Goal: Task Accomplishment & Management: Manage account settings

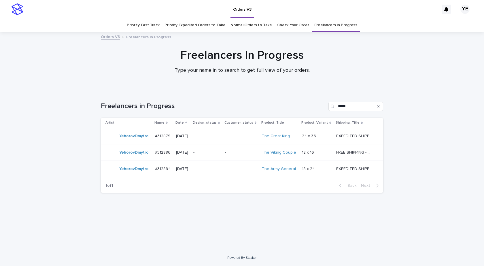
click at [209, 209] on div "Loading... Saving… Loading... Saving… Freelancers in Progress ***** Artist Name…" at bounding box center [242, 162] width 288 height 145
click at [139, 172] on div "YehorovDmytro" at bounding box center [133, 168] width 29 height 9
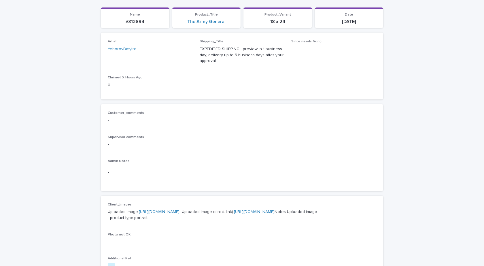
scroll to position [173, 0]
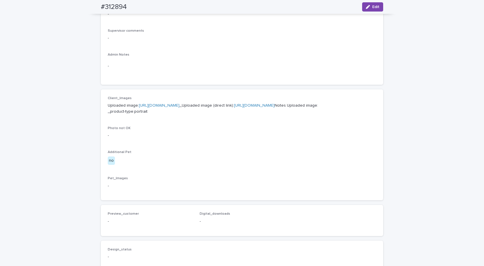
click at [177, 102] on div "Uploaded image: https://cdn.shopify.com-uploadkit.app/s/files/1/0033/4807/0511/…" at bounding box center [242, 107] width 268 height 13
click at [176, 104] on link "https://cdn.shopify.com-uploadkit.app/s/files/1/0033/4807/0511/files/download.h…" at bounding box center [159, 105] width 41 height 4
drag, startPoint x: 109, startPoint y: 7, endPoint x: 82, endPoint y: 7, distance: 27.1
click at [82, 7] on div "Loading... Saving… Loading... Saving… #312894 Edit #312894 Edit Sorry, there wa…" at bounding box center [242, 125] width 484 height 530
drag, startPoint x: 98, startPoint y: 5, endPoint x: 130, endPoint y: 7, distance: 32.6
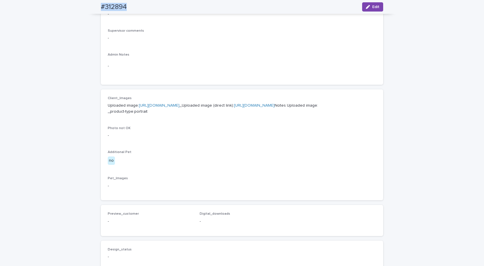
click at [130, 6] on div "#312894 Edit" at bounding box center [242, 7] width 310 height 14
copy h2 "#312894"
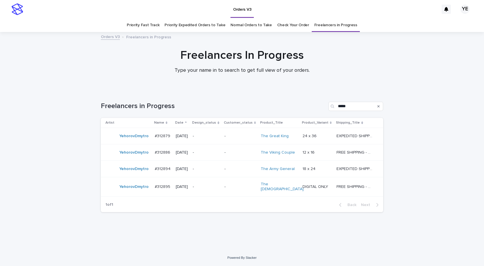
click at [136, 190] on div "YehorovDmytro" at bounding box center [127, 187] width 45 height 12
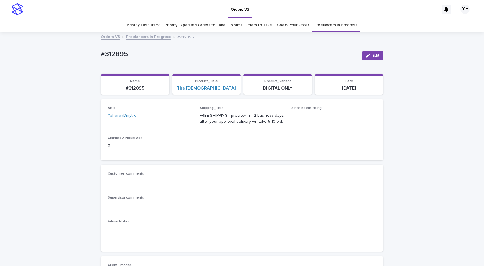
drag, startPoint x: 370, startPoint y: 57, endPoint x: 317, endPoint y: 62, distance: 53.5
click at [372, 57] on span "Edit" at bounding box center [375, 56] width 7 height 4
click at [180, 119] on icon at bounding box center [181, 118] width 3 height 3
type input "*"
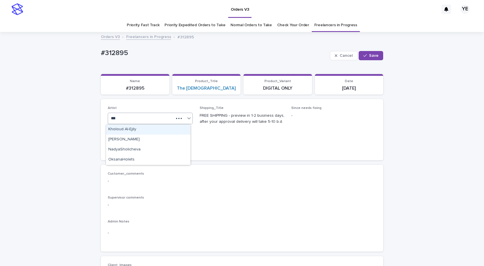
type input "****"
click at [163, 126] on div "OksanaHolets" at bounding box center [148, 129] width 84 height 10
click at [371, 52] on button "Save" at bounding box center [370, 55] width 24 height 9
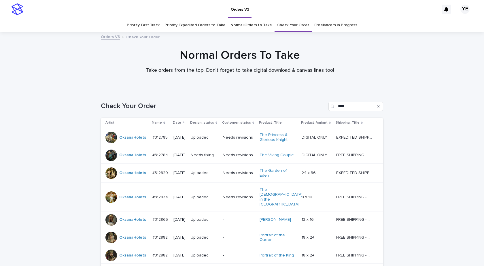
scroll to position [67, 0]
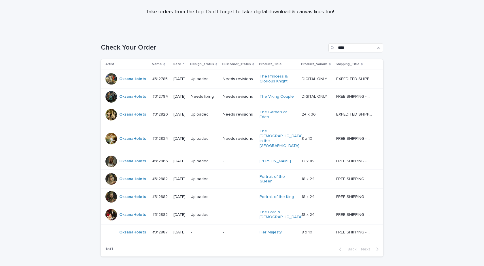
scroll to position [83, 0]
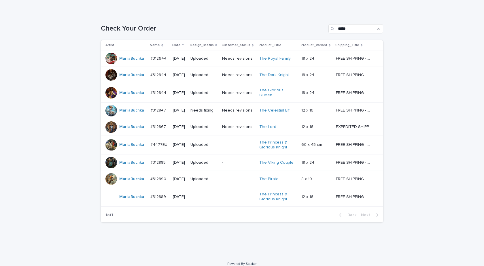
scroll to position [81, 0]
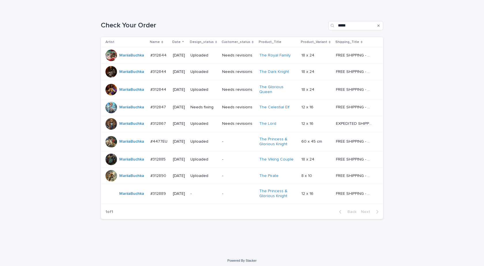
click at [31, 197] on div "Loading... Saving… Loading... Saving… Check Your Order ***** Artist Name Date D…" at bounding box center [242, 130] width 484 height 243
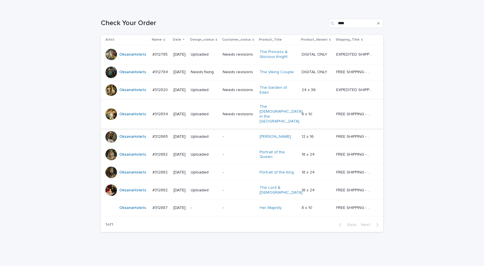
scroll to position [83, 0]
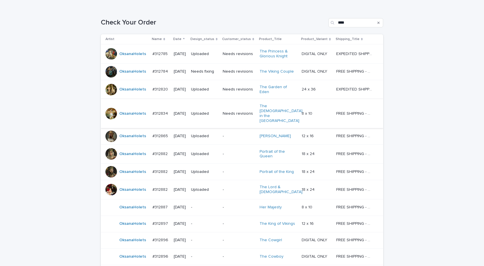
drag, startPoint x: 64, startPoint y: 154, endPoint x: 65, endPoint y: 134, distance: 19.6
click at [64, 154] on div "Loading... Saving… Loading... Saving… Check Your Order **** Artist Name Date De…" at bounding box center [242, 160] width 484 height 307
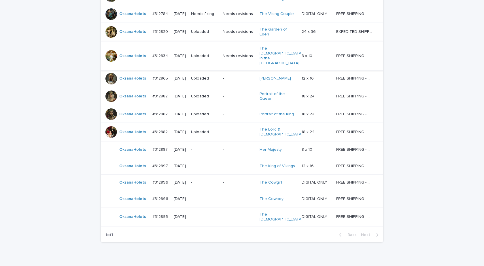
click at [131, 160] on div "OksanaHolets" at bounding box center [126, 166] width 42 height 12
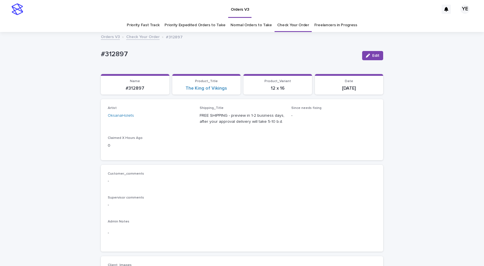
scroll to position [201, 0]
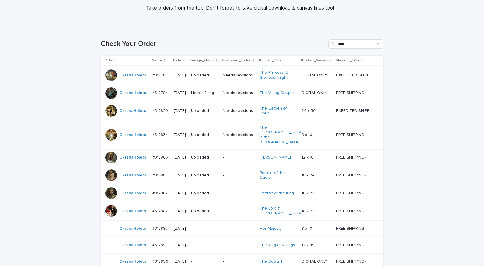
scroll to position [134, 0]
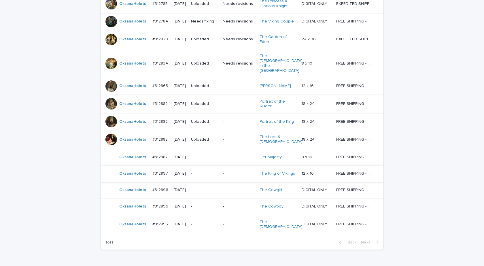
click at [134, 185] on div "OksanaHolets" at bounding box center [132, 189] width 27 height 9
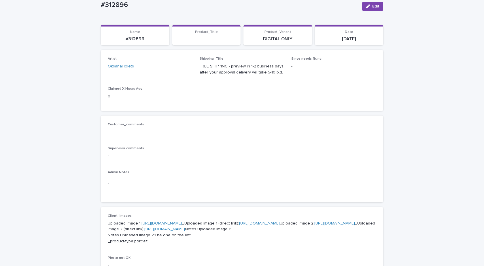
scroll to position [201, 0]
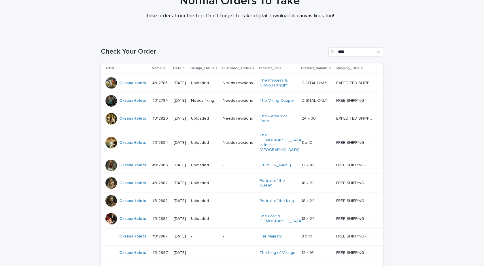
scroll to position [149, 0]
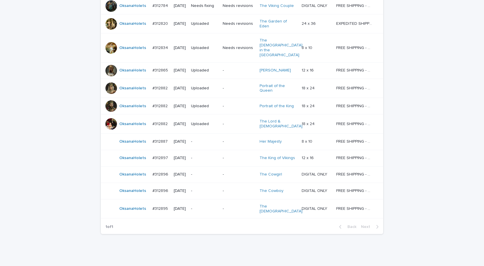
click at [129, 186] on div "OksanaHolets" at bounding box center [132, 190] width 27 height 9
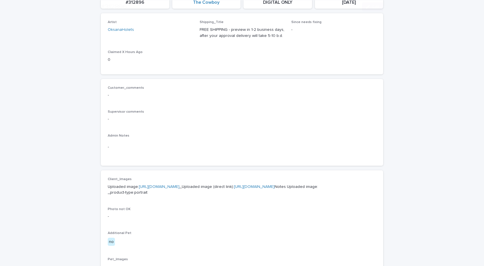
scroll to position [201, 0]
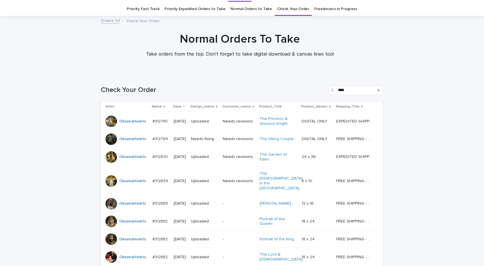
scroll to position [149, 0]
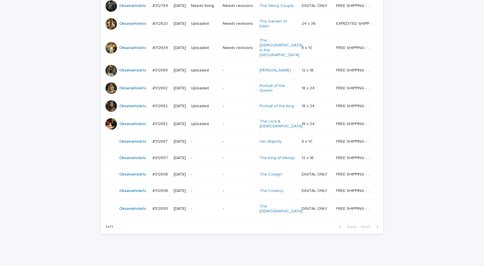
click at [150, 199] on td "#312895 #312895" at bounding box center [160, 208] width 21 height 19
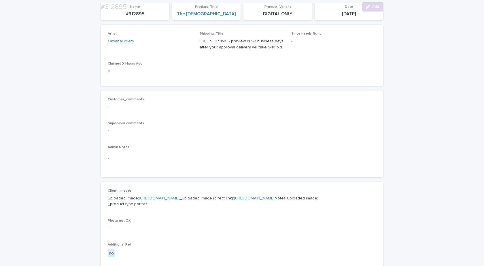
scroll to position [230, 0]
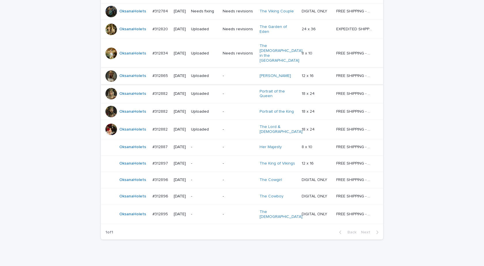
scroll to position [149, 0]
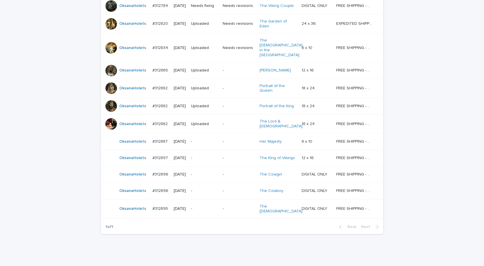
click at [141, 203] on div "OksanaHolets" at bounding box center [126, 209] width 42 height 12
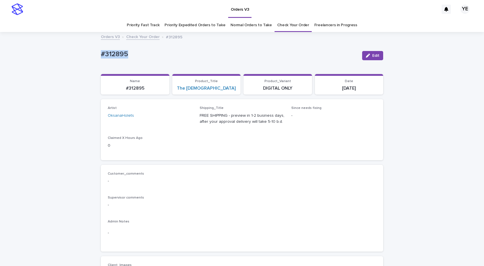
drag, startPoint x: 140, startPoint y: 50, endPoint x: 99, endPoint y: 52, distance: 40.6
click at [101, 52] on div "#312895" at bounding box center [229, 53] width 256 height 9
copy p "#312895"
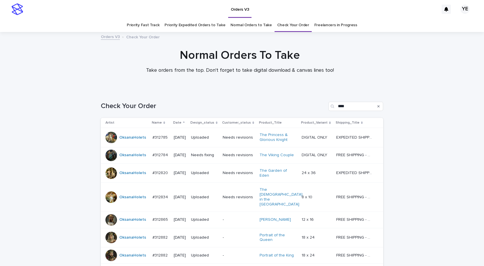
scroll to position [18, 0]
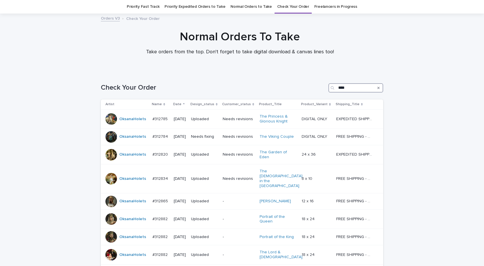
drag, startPoint x: 353, startPoint y: 89, endPoint x: 311, endPoint y: 83, distance: 42.8
click at [312, 83] on div "Check Your Order ****" at bounding box center [242, 86] width 282 height 28
paste input "***"
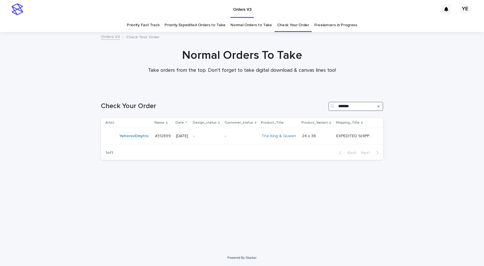
drag, startPoint x: 352, startPoint y: 107, endPoint x: 355, endPoint y: 108, distance: 3.1
click at [355, 108] on input "*******" at bounding box center [355, 106] width 55 height 9
type input "*******"
click at [141, 143] on td "YuliyaSergeeva" at bounding box center [128, 137] width 54 height 19
drag, startPoint x: 365, startPoint y: 110, endPoint x: 317, endPoint y: 100, distance: 48.9
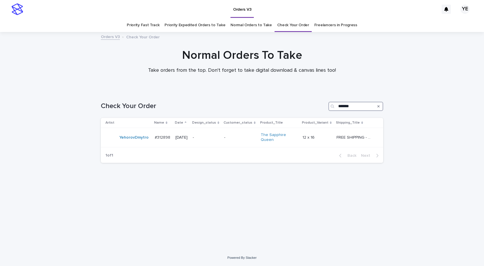
click at [317, 100] on div "Check Your Order *******" at bounding box center [242, 104] width 282 height 28
type input "*"
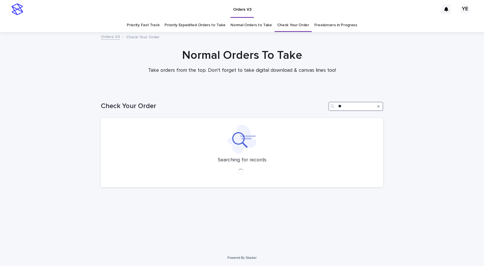
type input "*"
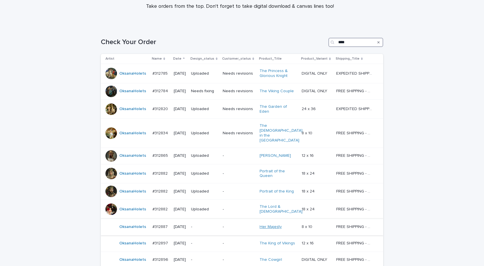
scroll to position [149, 0]
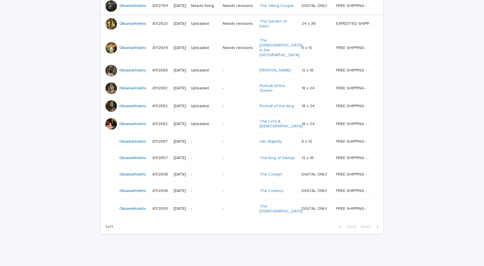
type input "****"
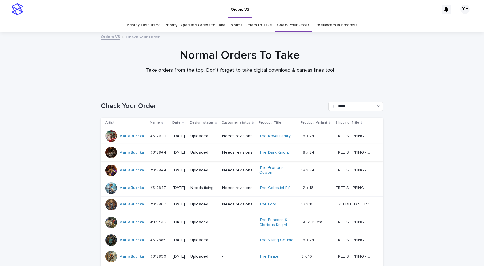
scroll to position [81, 0]
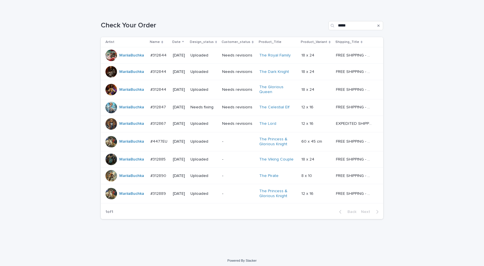
click at [65, 111] on div "Loading... Saving… Loading... Saving… Check Your Order ***** Artist Name Date D…" at bounding box center [242, 130] width 484 height 243
drag, startPoint x: 176, startPoint y: 220, endPoint x: 172, endPoint y: 97, distance: 123.3
click at [176, 220] on div "Check Your Order ***** Artist Name Date Design_status Customer_status Product_T…" at bounding box center [242, 116] width 282 height 214
click at [27, 168] on div "Loading... Saving… Loading... Saving… Check Your Order ***** Artist Name Date D…" at bounding box center [242, 130] width 484 height 243
click at [120, 196] on div "MariiaBuchka" at bounding box center [125, 194] width 40 height 12
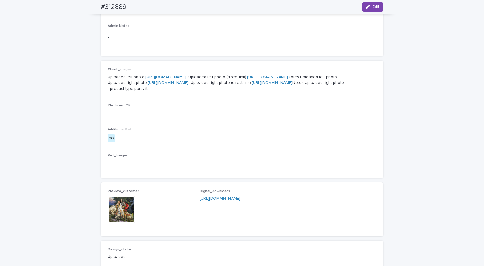
scroll to position [201, 0]
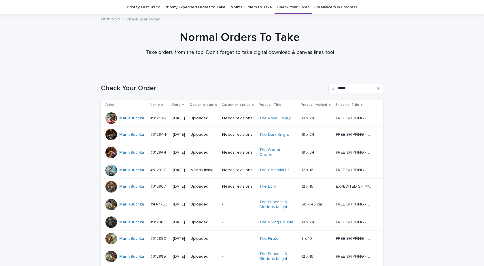
scroll to position [18, 0]
drag, startPoint x: 48, startPoint y: 100, endPoint x: 69, endPoint y: 94, distance: 22.1
click at [48, 100] on div "Loading... Saving… Loading... Saving… Check Your Order ***** Artist Name Date D…" at bounding box center [242, 193] width 484 height 243
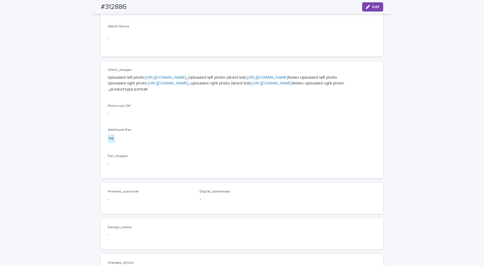
scroll to position [288, 0]
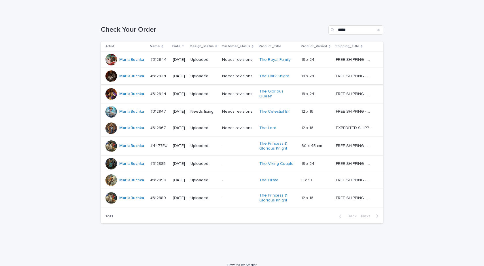
scroll to position [81, 0]
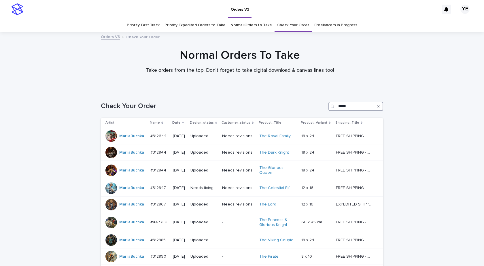
drag, startPoint x: 353, startPoint y: 104, endPoint x: 286, endPoint y: 105, distance: 66.2
click at [286, 105] on div "Check Your Order *****" at bounding box center [242, 106] width 282 height 9
paste input "**"
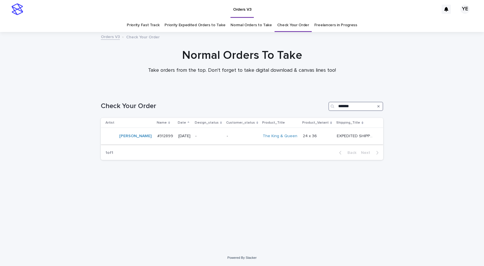
type input "*******"
click at [155, 141] on td "#312899 #312899" at bounding box center [165, 136] width 21 height 16
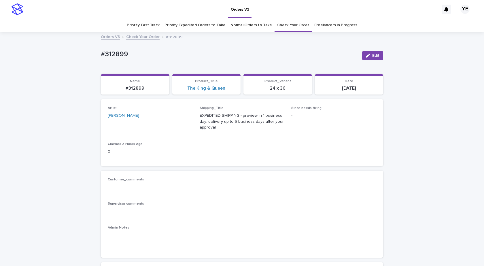
click at [369, 54] on button "Edit" at bounding box center [372, 55] width 21 height 9
click at [181, 118] on icon at bounding box center [182, 118] width 6 height 6
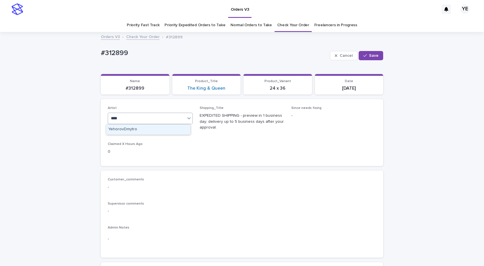
type input "*****"
click at [140, 129] on div "YehorovDmytro" at bounding box center [148, 129] width 84 height 10
click at [377, 55] on button "Save" at bounding box center [370, 55] width 24 height 9
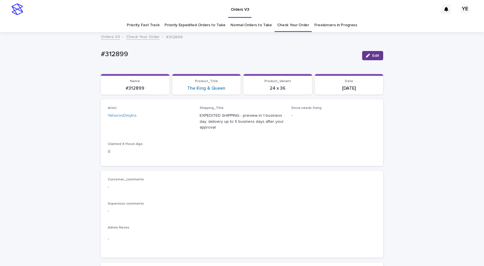
click at [372, 54] on span "Edit" at bounding box center [375, 56] width 7 height 4
click at [347, 52] on button "Cancel" at bounding box center [344, 55] width 28 height 9
drag, startPoint x: 367, startPoint y: 56, endPoint x: 325, endPoint y: 61, distance: 41.7
click at [367, 56] on icon "button" at bounding box center [368, 56] width 4 height 4
click at [179, 119] on icon at bounding box center [182, 118] width 6 height 6
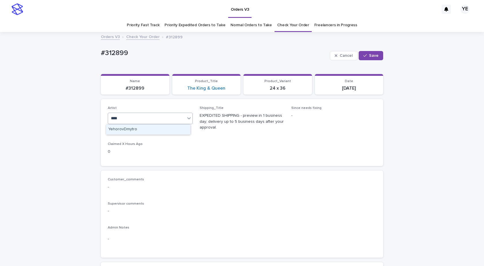
type input "*****"
click at [157, 128] on div "YehorovDmytro" at bounding box center [148, 129] width 84 height 10
click at [360, 53] on button "Save" at bounding box center [370, 55] width 24 height 9
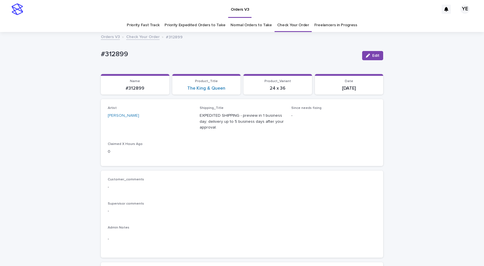
drag, startPoint x: 376, startPoint y: 54, endPoint x: 328, endPoint y: 62, distance: 49.3
click at [376, 54] on span "Edit" at bounding box center [375, 56] width 7 height 4
click at [179, 120] on icon at bounding box center [182, 118] width 6 height 6
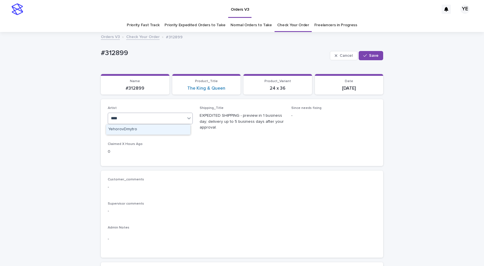
type input "*****"
click at [157, 127] on div "YehorovDmytro" at bounding box center [148, 129] width 84 height 10
click at [374, 51] on button "Save" at bounding box center [370, 55] width 24 height 9
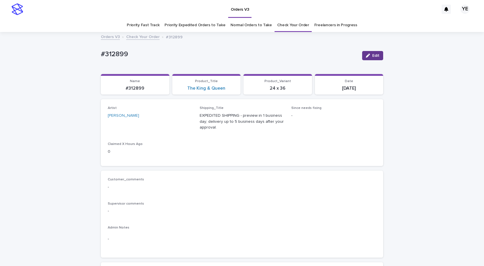
click at [368, 55] on div "button" at bounding box center [369, 56] width 6 height 4
click at [181, 118] on icon at bounding box center [182, 118] width 6 height 6
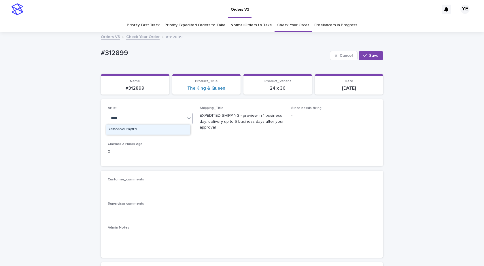
type input "*****"
click at [366, 54] on div "button" at bounding box center [366, 56] width 6 height 4
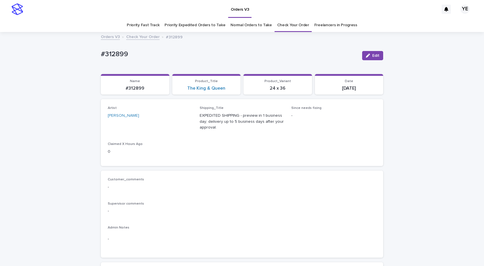
click at [374, 54] on span "Edit" at bounding box center [375, 56] width 7 height 4
click at [179, 119] on icon at bounding box center [182, 118] width 6 height 6
click at [372, 52] on button "Save" at bounding box center [370, 55] width 24 height 9
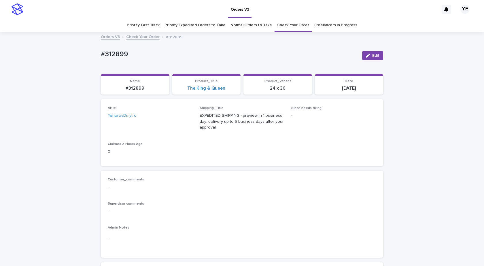
drag, startPoint x: 369, startPoint y: 55, endPoint x: 286, endPoint y: 59, distance: 83.0
click at [369, 54] on div "button" at bounding box center [369, 56] width 6 height 4
click at [179, 118] on icon at bounding box center [182, 118] width 6 height 6
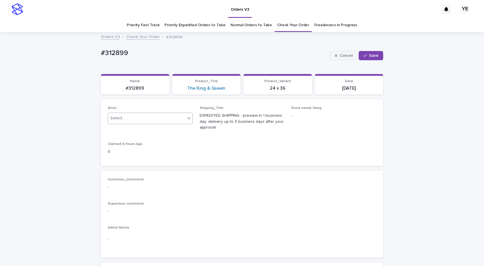
click at [342, 54] on span "Cancel" at bounding box center [345, 56] width 13 height 4
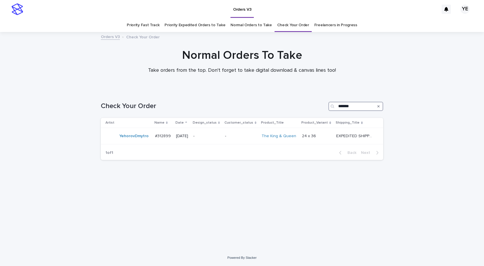
click at [351, 110] on input "*******" at bounding box center [355, 106] width 55 height 9
type input "*******"
click at [133, 144] on td "YuliyaSergeeva" at bounding box center [128, 137] width 54 height 19
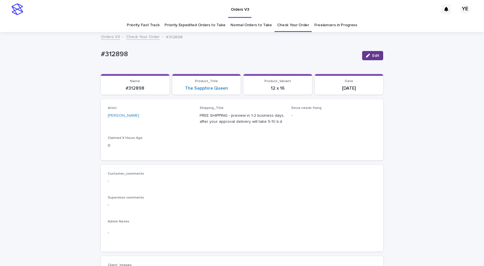
click at [373, 54] on span "Edit" at bounding box center [375, 56] width 7 height 4
click at [180, 117] on icon at bounding box center [181, 118] width 3 height 3
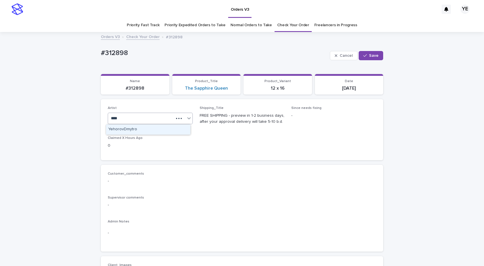
type input "*****"
click at [168, 134] on div "YehorovDmytro" at bounding box center [148, 129] width 84 height 10
click at [374, 50] on div "Cancel Save" at bounding box center [356, 55] width 53 height 23
click at [369, 54] on span "Save" at bounding box center [373, 56] width 9 height 4
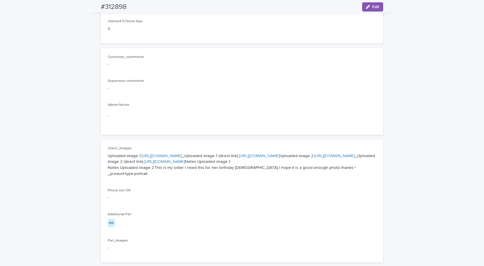
scroll to position [29, 0]
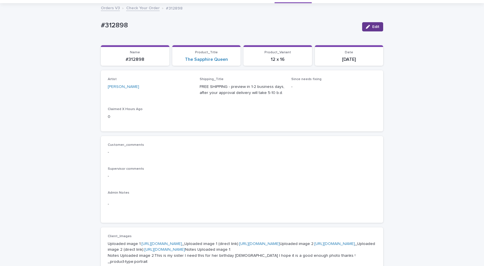
click at [374, 25] on span "Edit" at bounding box center [375, 27] width 7 height 4
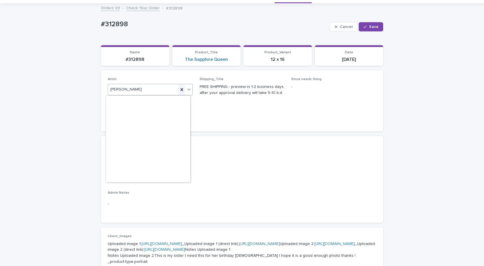
scroll to position [4376, 0]
click at [179, 90] on icon at bounding box center [182, 90] width 6 height 6
type input "*"
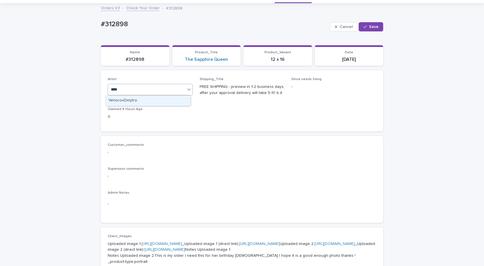
type input "*****"
drag, startPoint x: 126, startPoint y: 101, endPoint x: 130, endPoint y: 100, distance: 3.9
click at [126, 101] on div "YehorovDmytro" at bounding box center [148, 101] width 84 height 10
click at [374, 24] on button "Save" at bounding box center [370, 26] width 24 height 9
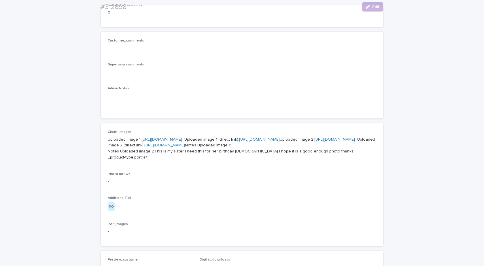
scroll to position [144, 0]
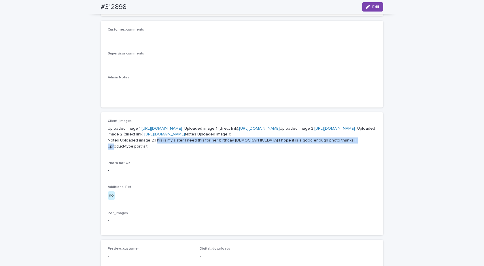
drag, startPoint x: 151, startPoint y: 193, endPoint x: 352, endPoint y: 193, distance: 201.8
click at [352, 149] on p "Uploaded image 1: https://cdn.shopify.com-uploadkit.app/s/files/1/0033/4807/051…" at bounding box center [242, 137] width 268 height 24
copy p "This is my sister I need this for her birthday September 13th , 2025 I hope it …"
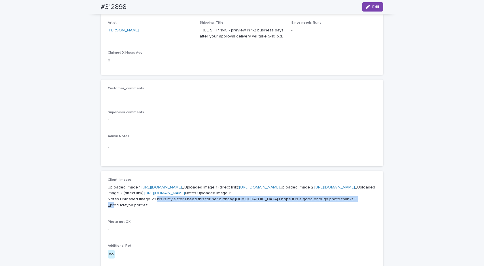
scroll to position [0, 0]
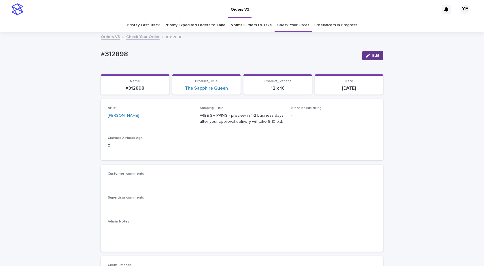
click at [372, 56] on span "Edit" at bounding box center [375, 56] width 7 height 4
click at [179, 118] on icon at bounding box center [182, 118] width 6 height 6
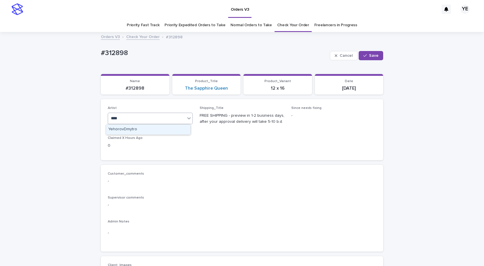
type input "*****"
click at [154, 130] on div "YehorovDmytro" at bounding box center [148, 129] width 84 height 10
click at [371, 55] on span "Save" at bounding box center [373, 56] width 9 height 4
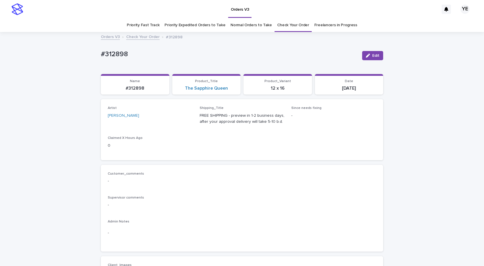
click at [372, 54] on span "Edit" at bounding box center [375, 56] width 7 height 4
click at [179, 118] on icon at bounding box center [182, 118] width 6 height 6
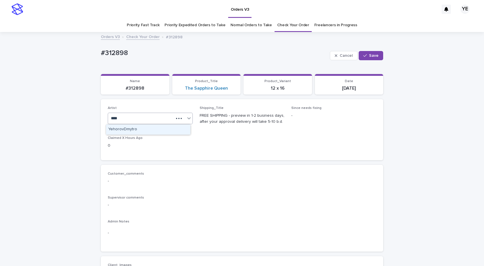
type input "*****"
click at [144, 126] on div "YehorovDmytro" at bounding box center [148, 129] width 84 height 10
click at [363, 57] on icon "button" at bounding box center [364, 56] width 3 height 4
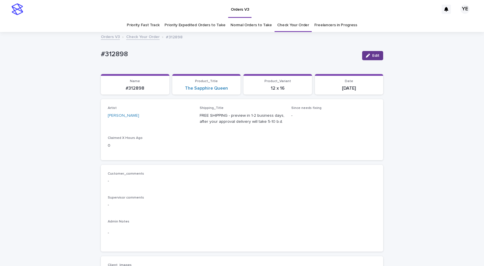
click at [372, 54] on span "Edit" at bounding box center [375, 56] width 7 height 4
click at [180, 118] on icon at bounding box center [181, 118] width 3 height 3
type input "*"
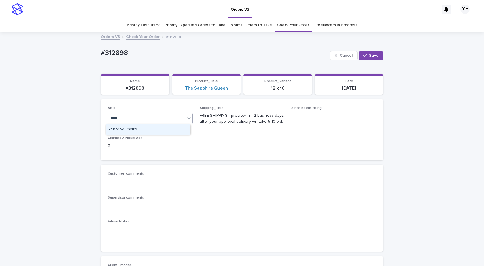
type input "*****"
click at [150, 128] on div "YehorovDmytro" at bounding box center [148, 129] width 84 height 10
click at [367, 53] on button "Save" at bounding box center [370, 55] width 24 height 9
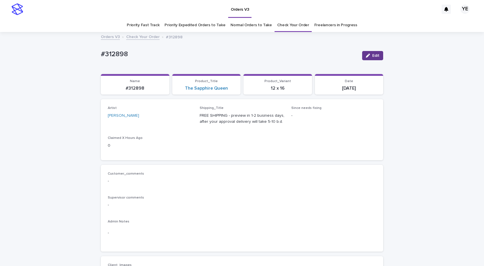
click at [376, 54] on span "Edit" at bounding box center [375, 56] width 7 height 4
click at [179, 117] on icon at bounding box center [182, 118] width 6 height 6
click at [366, 58] on button "Save" at bounding box center [370, 55] width 24 height 9
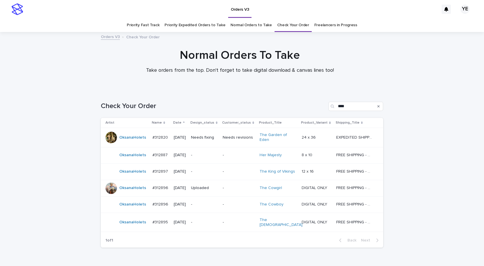
scroll to position [26, 0]
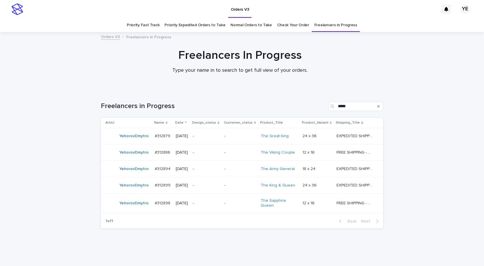
click at [130, 141] on div "YehorovDmytro" at bounding box center [127, 136] width 45 height 12
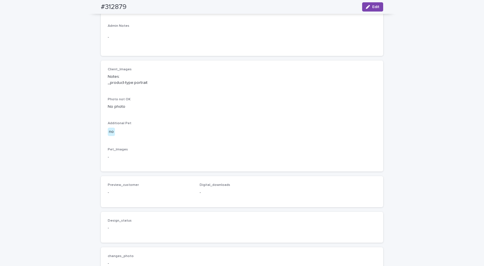
scroll to position [313, 0]
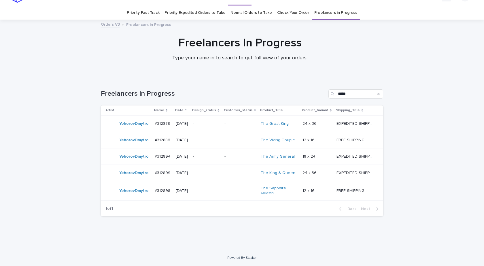
scroll to position [12, 0]
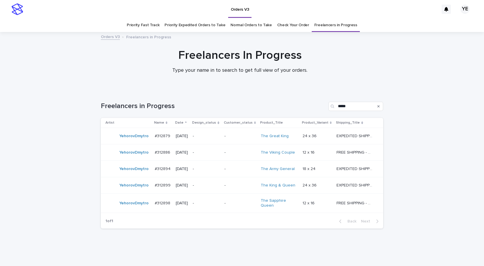
click at [410, 243] on div "Loading... Saving… Loading... Saving… Freelancers in Progress ***** Artist Name…" at bounding box center [242, 176] width 484 height 172
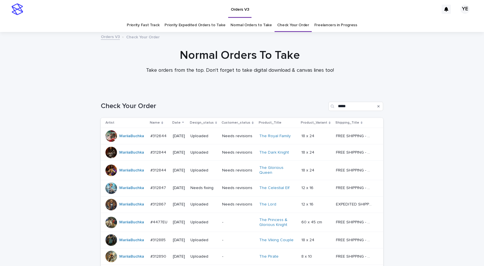
scroll to position [81, 0]
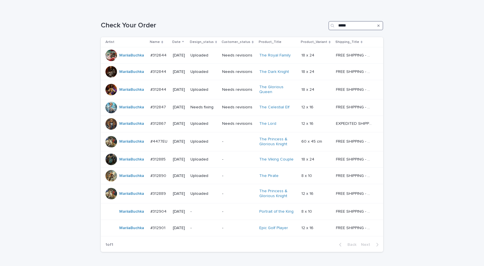
drag, startPoint x: 347, startPoint y: 28, endPoint x: 321, endPoint y: 24, distance: 27.2
click at [324, 23] on div "Check Your Order *****" at bounding box center [242, 25] width 282 height 9
paste input "*"
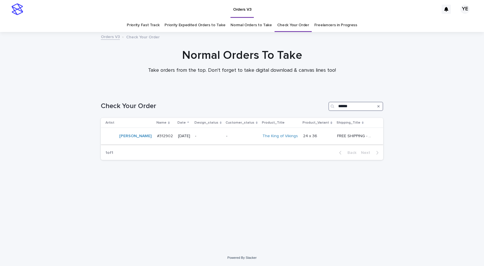
type input "******"
click at [161, 140] on div "#312902 #312902" at bounding box center [165, 135] width 16 height 9
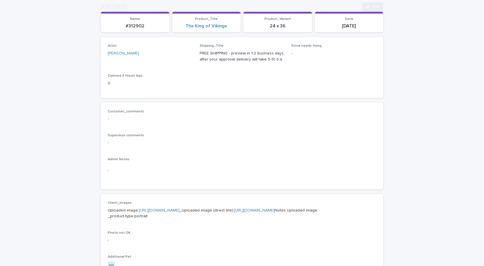
scroll to position [201, 0]
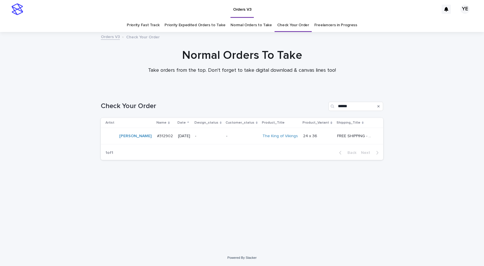
click at [37, 119] on div "Loading... Saving… Loading... Saving… Check Your Order ****** Artist Name Date …" at bounding box center [242, 169] width 484 height 159
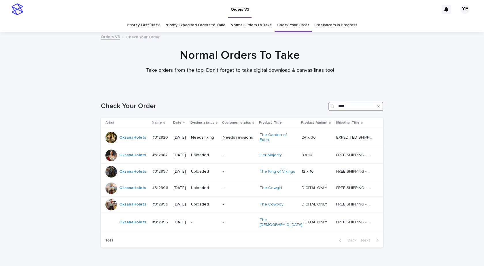
drag, startPoint x: 349, startPoint y: 107, endPoint x: 312, endPoint y: 105, distance: 36.9
click at [312, 105] on div "Check Your Order ****" at bounding box center [242, 106] width 282 height 9
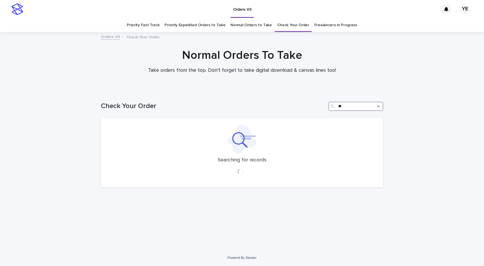
type input "*"
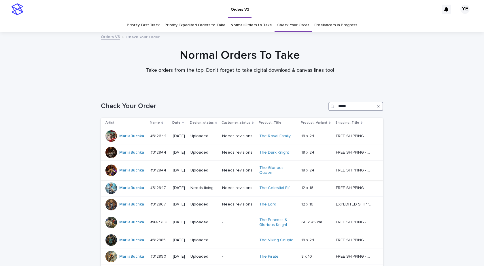
scroll to position [113, 0]
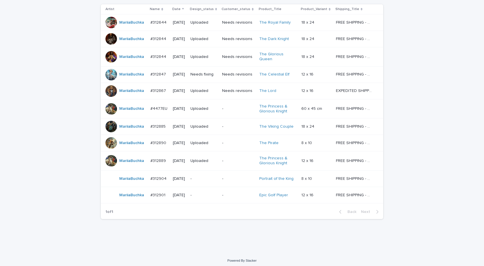
type input "*****"
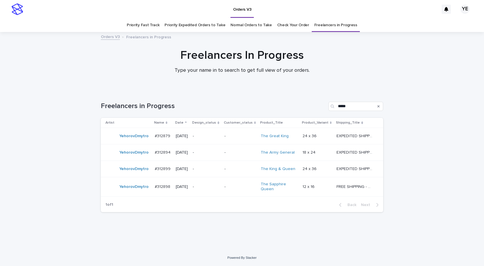
click at [131, 174] on div "YehorovDmytro" at bounding box center [127, 169] width 45 height 12
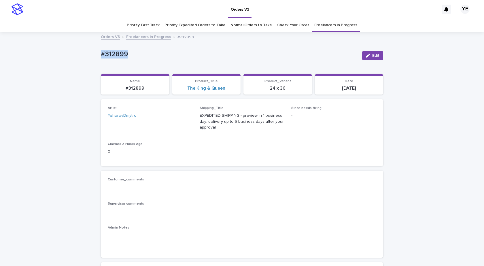
drag, startPoint x: 126, startPoint y: 54, endPoint x: 60, endPoint y: 69, distance: 67.3
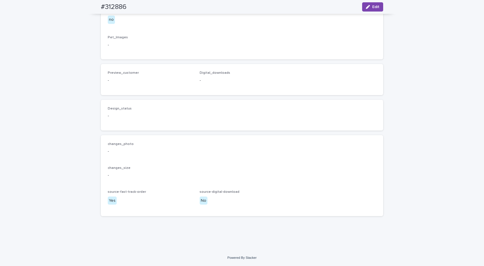
scroll to position [373, 0]
click at [368, 5] on div "button" at bounding box center [369, 7] width 6 height 4
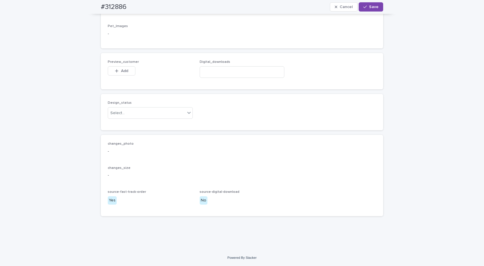
scroll to position [390, 0]
click at [119, 112] on div "Select..." at bounding box center [117, 113] width 14 height 6
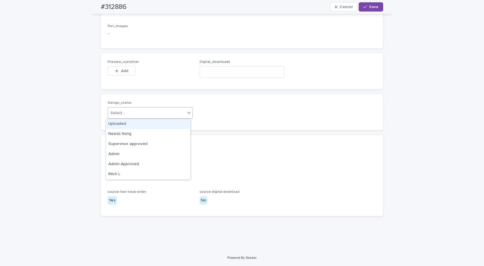
click at [114, 123] on div "Uploaded" at bounding box center [148, 124] width 84 height 10
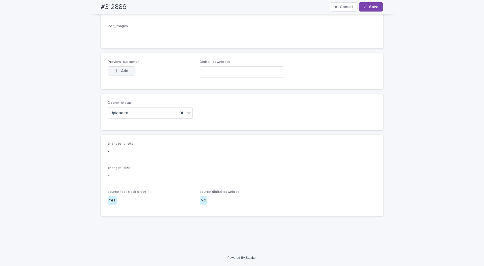
click at [125, 70] on span "Add" at bounding box center [124, 71] width 7 height 4
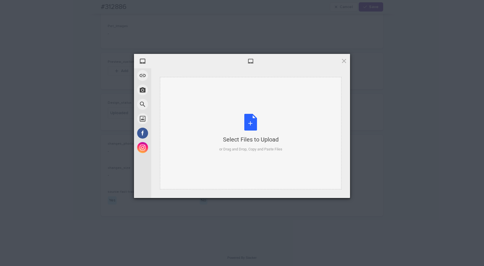
click at [269, 111] on div "Select Files to Upload or Drag and Drop, Copy and Paste Files" at bounding box center [250, 133] width 181 height 112
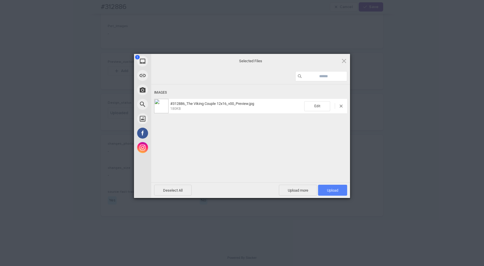
click at [334, 191] on span "Upload 1" at bounding box center [332, 190] width 11 height 4
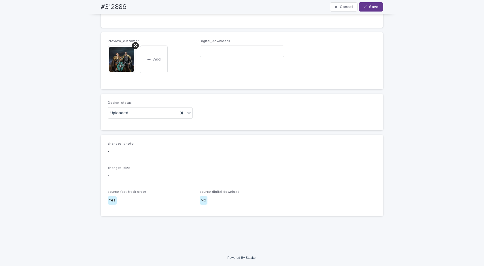
click at [364, 5] on icon "button" at bounding box center [364, 7] width 3 height 4
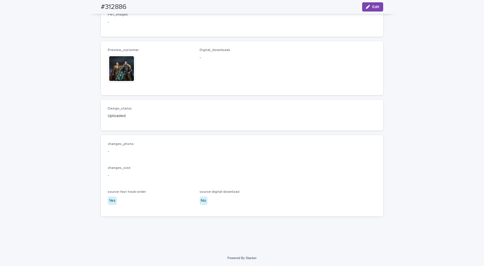
click at [109, 79] on img at bounding box center [122, 69] width 28 height 28
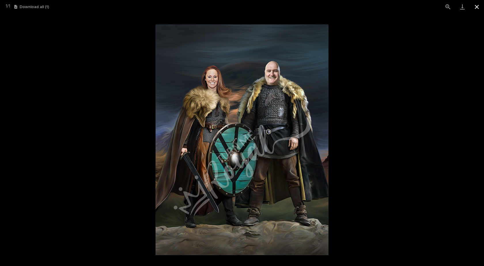
click at [475, 7] on button "Close gallery" at bounding box center [476, 7] width 14 height 14
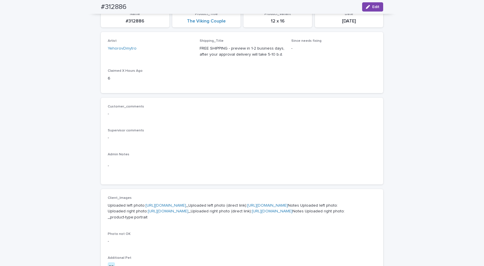
scroll to position [0, 0]
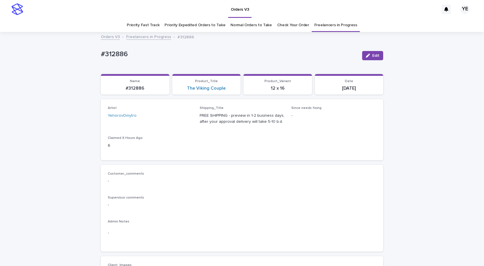
click at [137, 38] on link "Freelancers in Progress" at bounding box center [148, 36] width 45 height 7
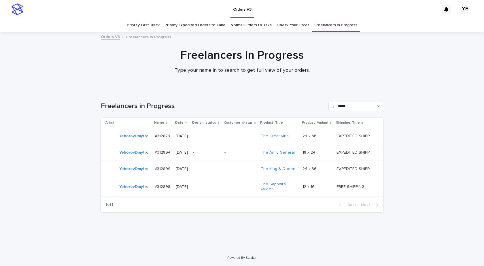
click at [133, 141] on div "YehorovDmytro" at bounding box center [127, 136] width 45 height 12
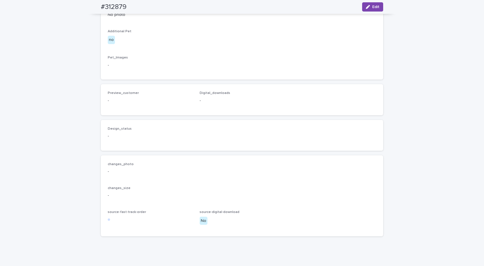
scroll to position [313, 0]
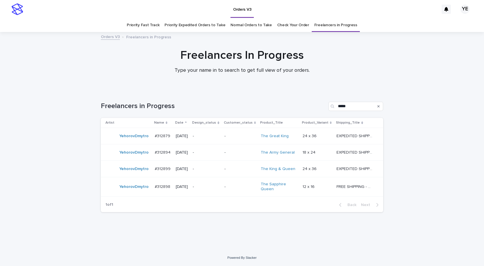
click at [131, 157] on div "YehorovDmytro" at bounding box center [133, 152] width 29 height 9
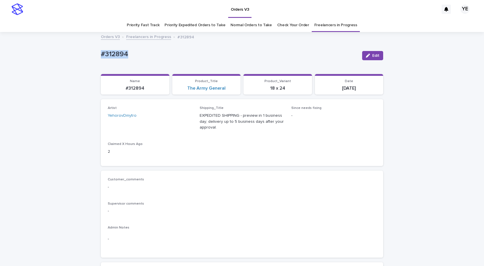
drag, startPoint x: 127, startPoint y: 47, endPoint x: 71, endPoint y: 75, distance: 62.4
copy p "#312894"
click at [367, 57] on icon "button" at bounding box center [368, 56] width 4 height 4
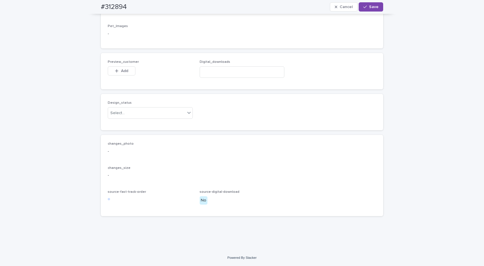
scroll to position [360, 0]
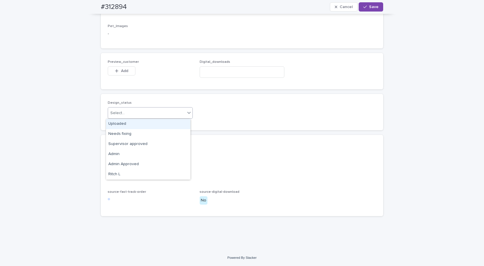
drag, startPoint x: 138, startPoint y: 113, endPoint x: 120, endPoint y: 121, distance: 20.3
click at [138, 113] on div "Select..." at bounding box center [146, 112] width 77 height 9
click at [119, 122] on div "Uploaded" at bounding box center [148, 124] width 84 height 10
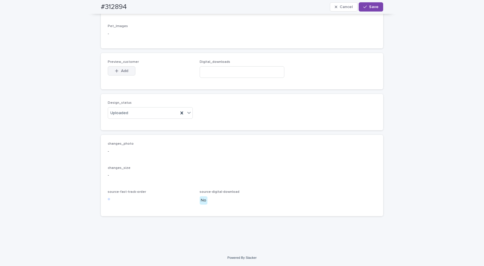
click at [121, 72] on span "Add" at bounding box center [124, 71] width 7 height 4
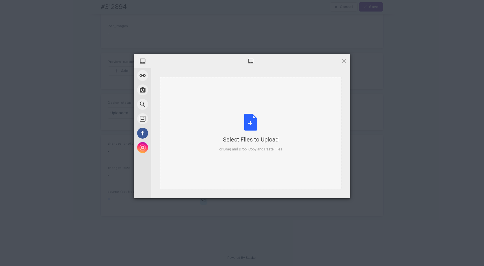
click at [254, 119] on div "Select Files to Upload or Drag and Drop, Copy and Paste Files" at bounding box center [250, 133] width 63 height 38
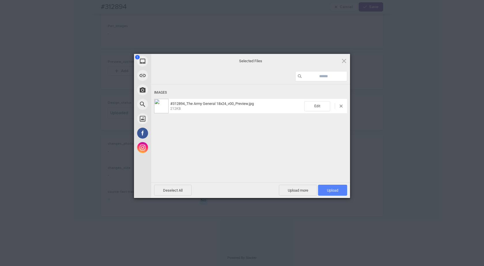
click at [331, 188] on span "Upload 1" at bounding box center [332, 190] width 11 height 4
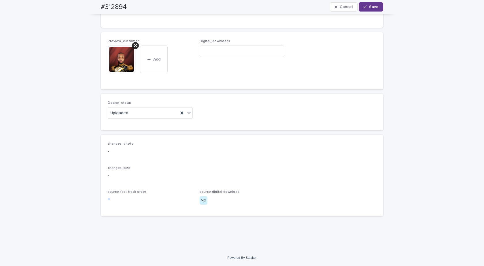
click at [369, 8] on span "Save" at bounding box center [373, 7] width 9 height 4
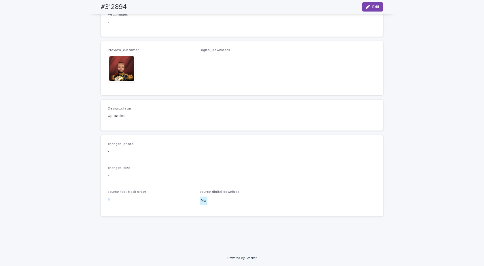
click at [122, 72] on img at bounding box center [122, 69] width 28 height 28
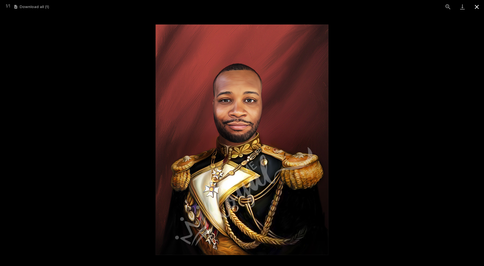
click at [473, 8] on button "Close gallery" at bounding box center [476, 7] width 14 height 14
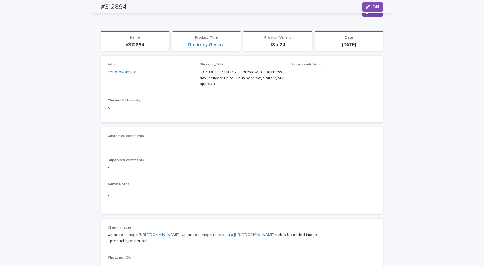
scroll to position [0, 0]
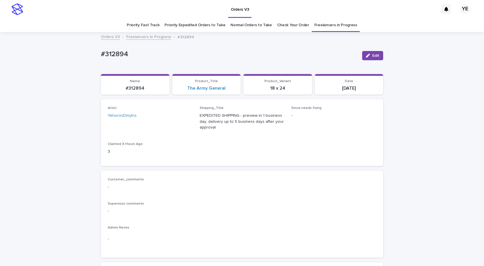
click at [144, 35] on link "Freelancers in Progress" at bounding box center [148, 36] width 45 height 7
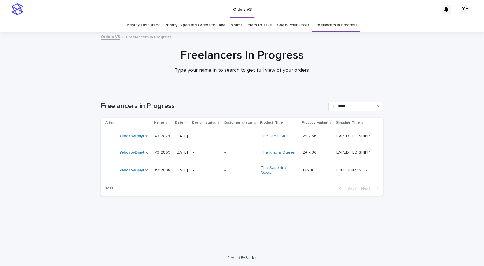
click at [122, 158] on div "YehorovDmytro" at bounding box center [127, 152] width 45 height 12
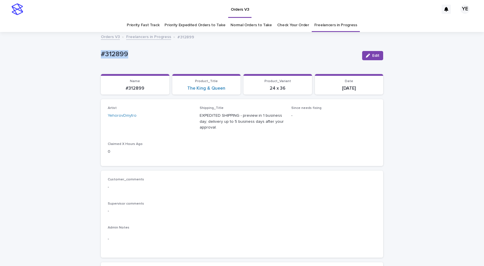
drag, startPoint x: 149, startPoint y: 53, endPoint x: 77, endPoint y: 61, distance: 72.2
copy p "#312899"
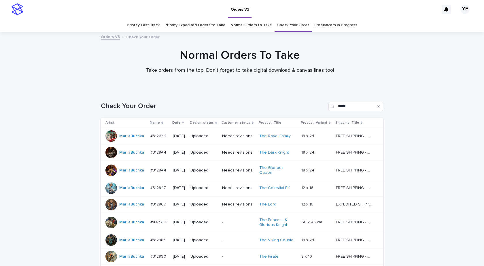
scroll to position [113, 0]
